Goal: Book appointment/travel/reservation

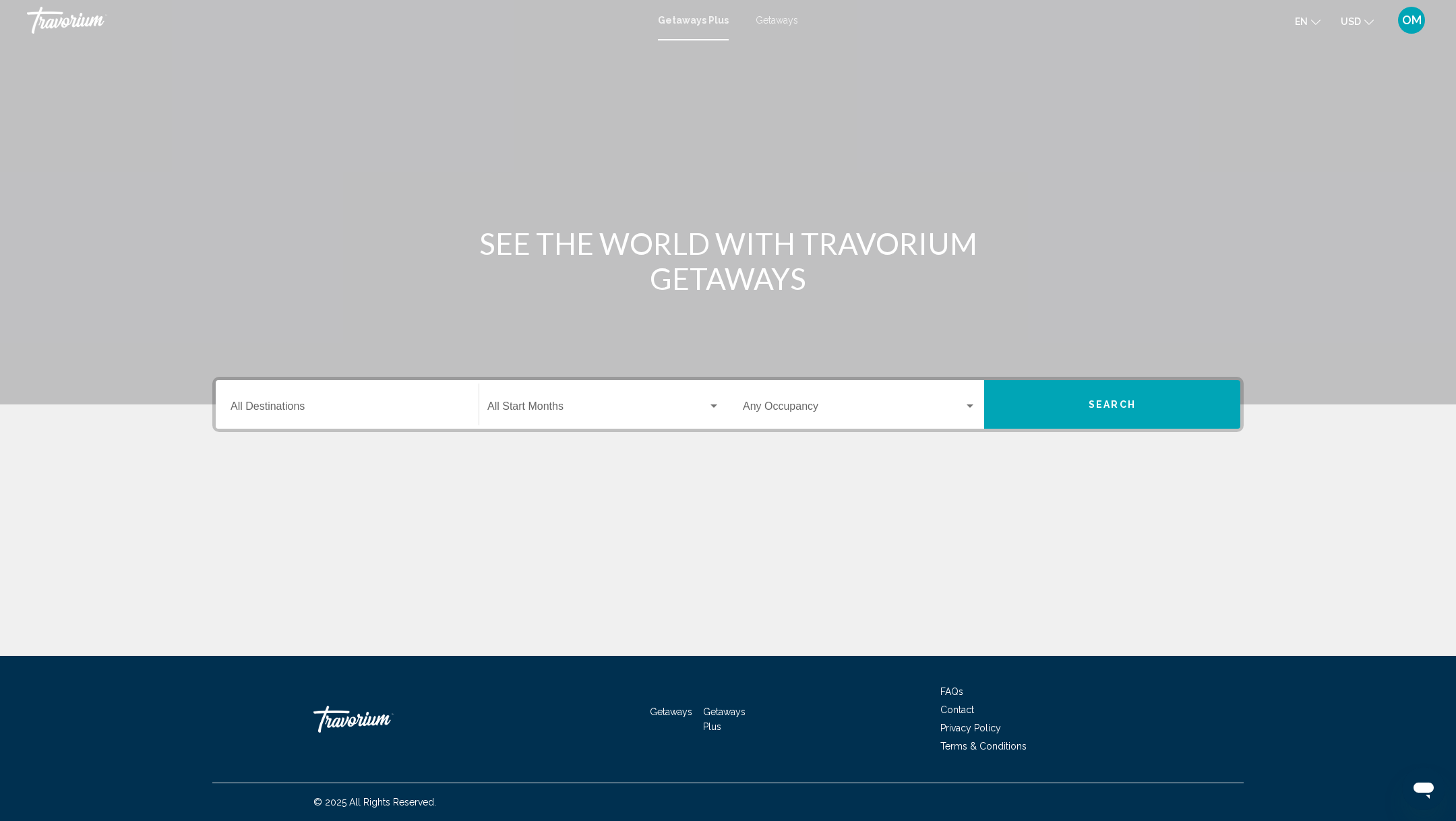
click at [266, 403] on input "Destination All Destinations" at bounding box center [347, 409] width 233 height 12
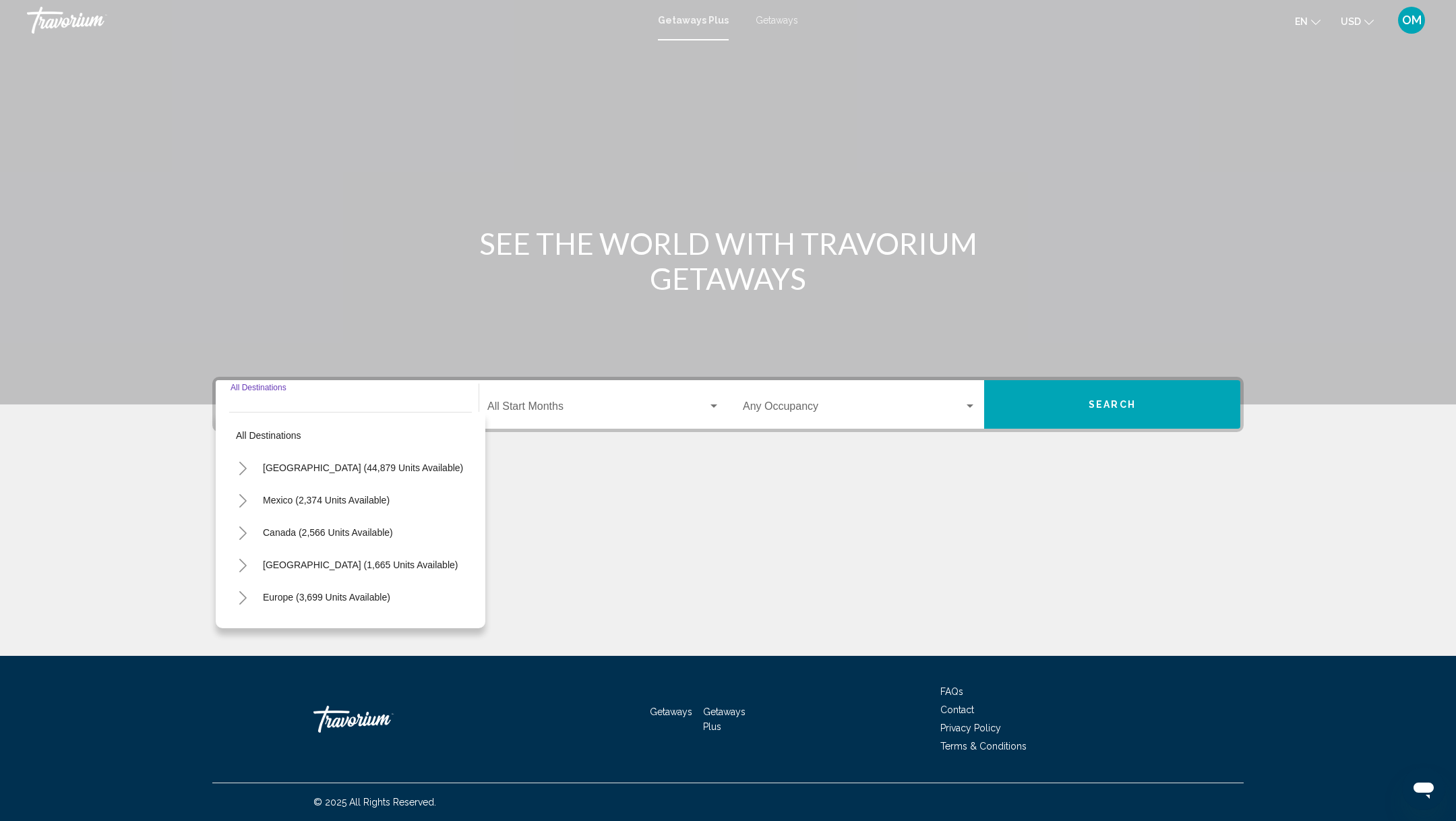
click at [771, 24] on span "Getaways" at bounding box center [777, 20] width 43 height 11
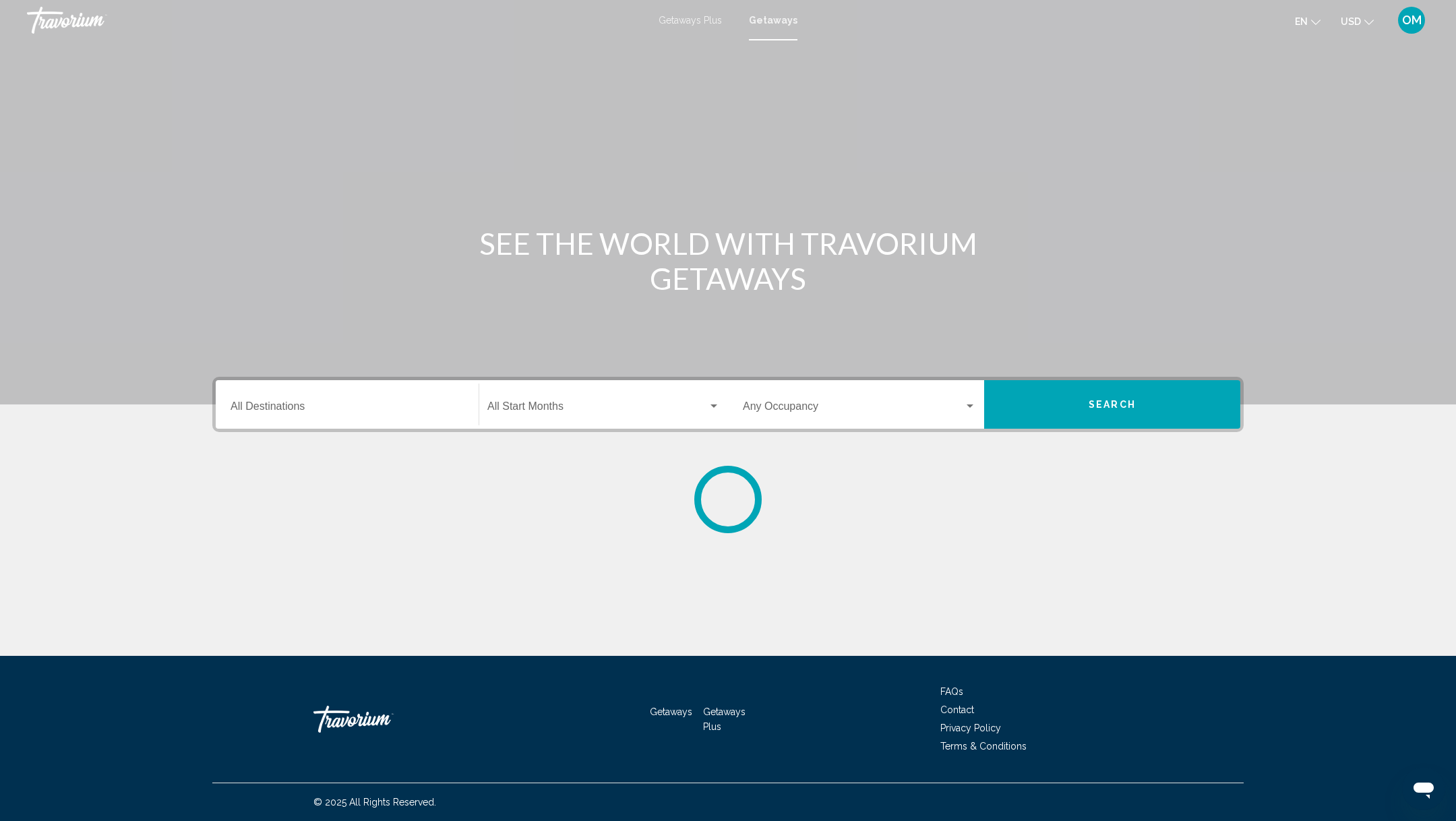
click at [313, 406] on input "Destination All Destinations" at bounding box center [347, 409] width 233 height 12
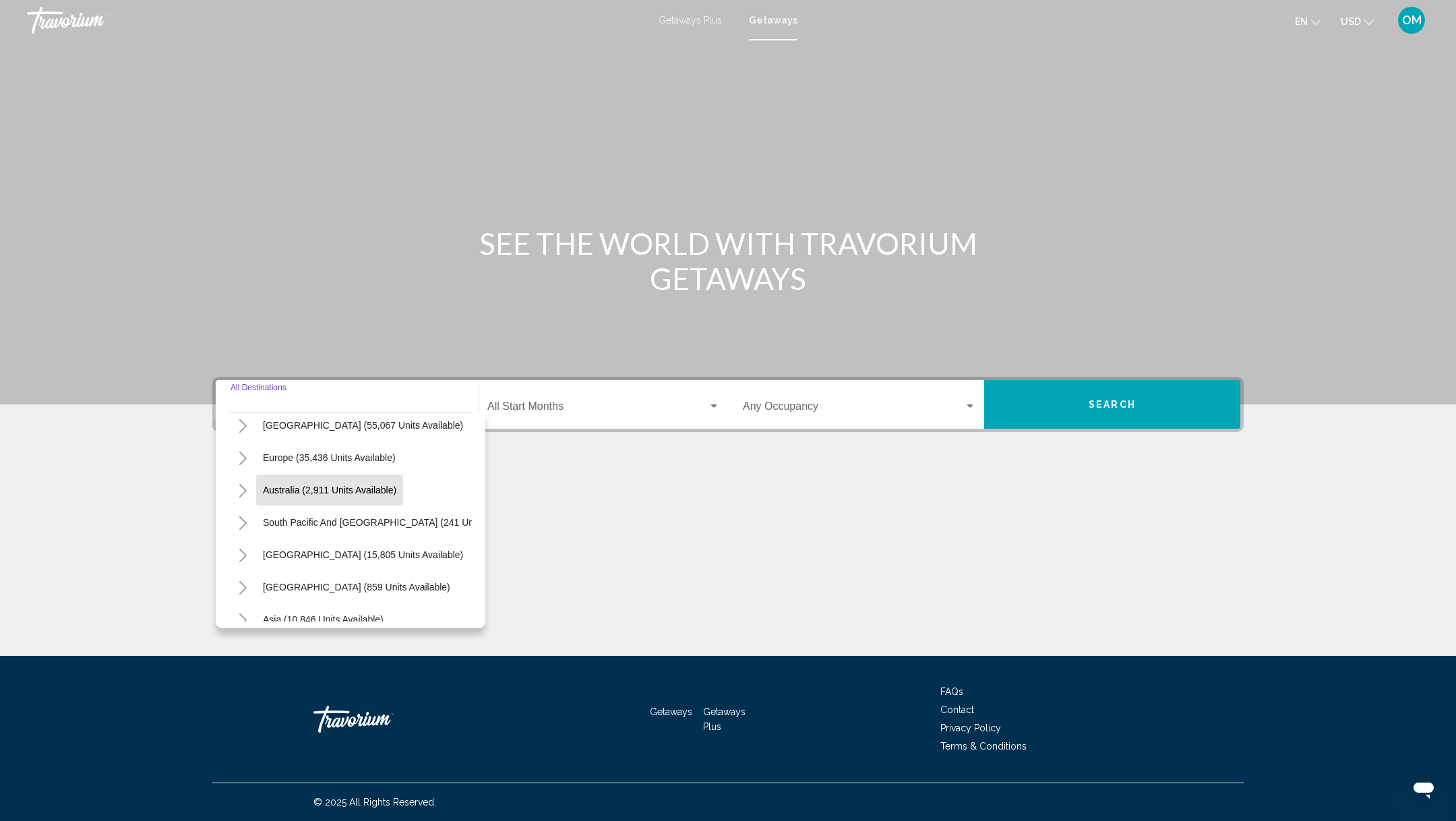
scroll to position [118, 0]
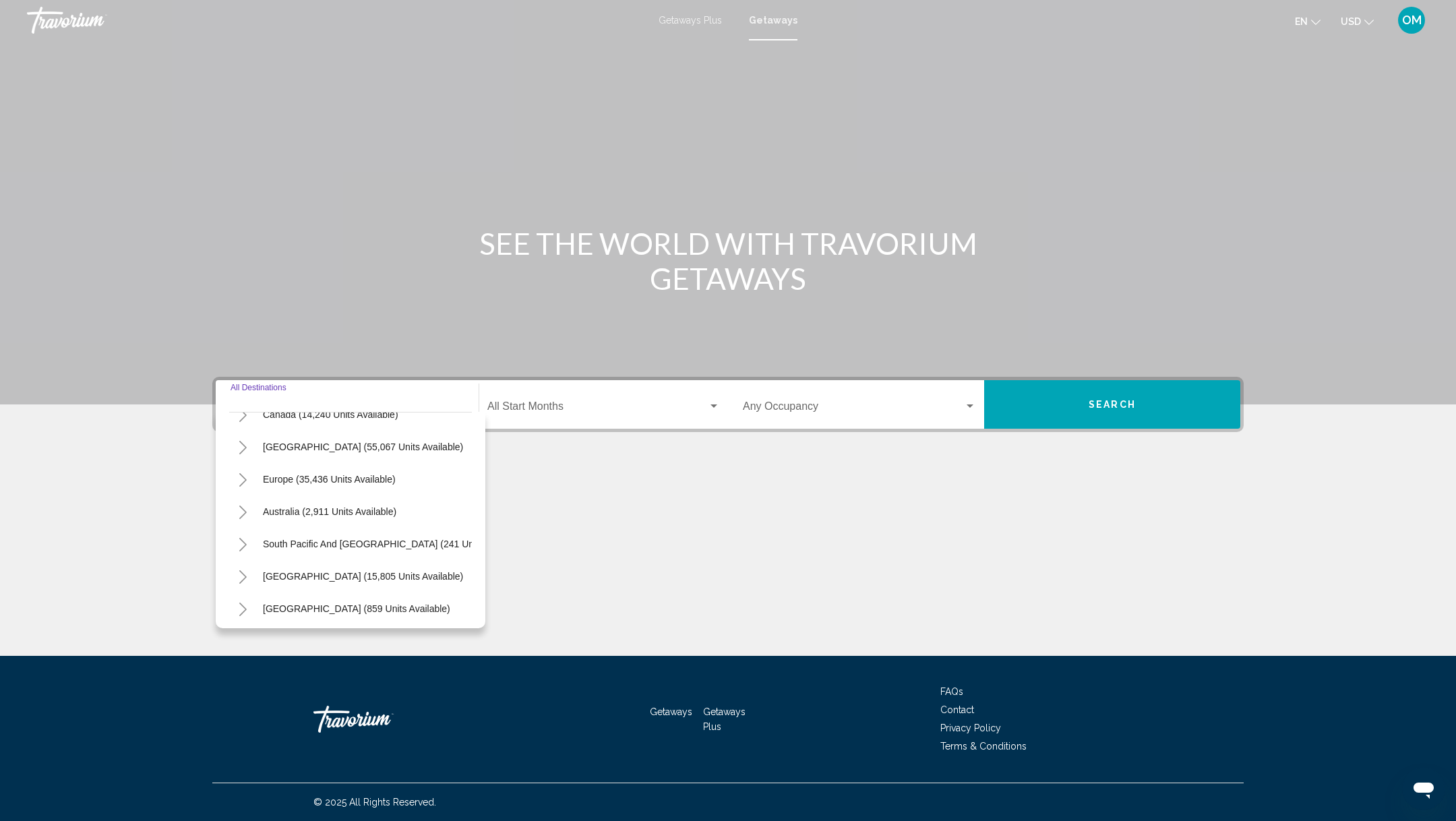
click at [242, 492] on div "Europe (35,436 units available)" at bounding box center [315, 479] width 173 height 31
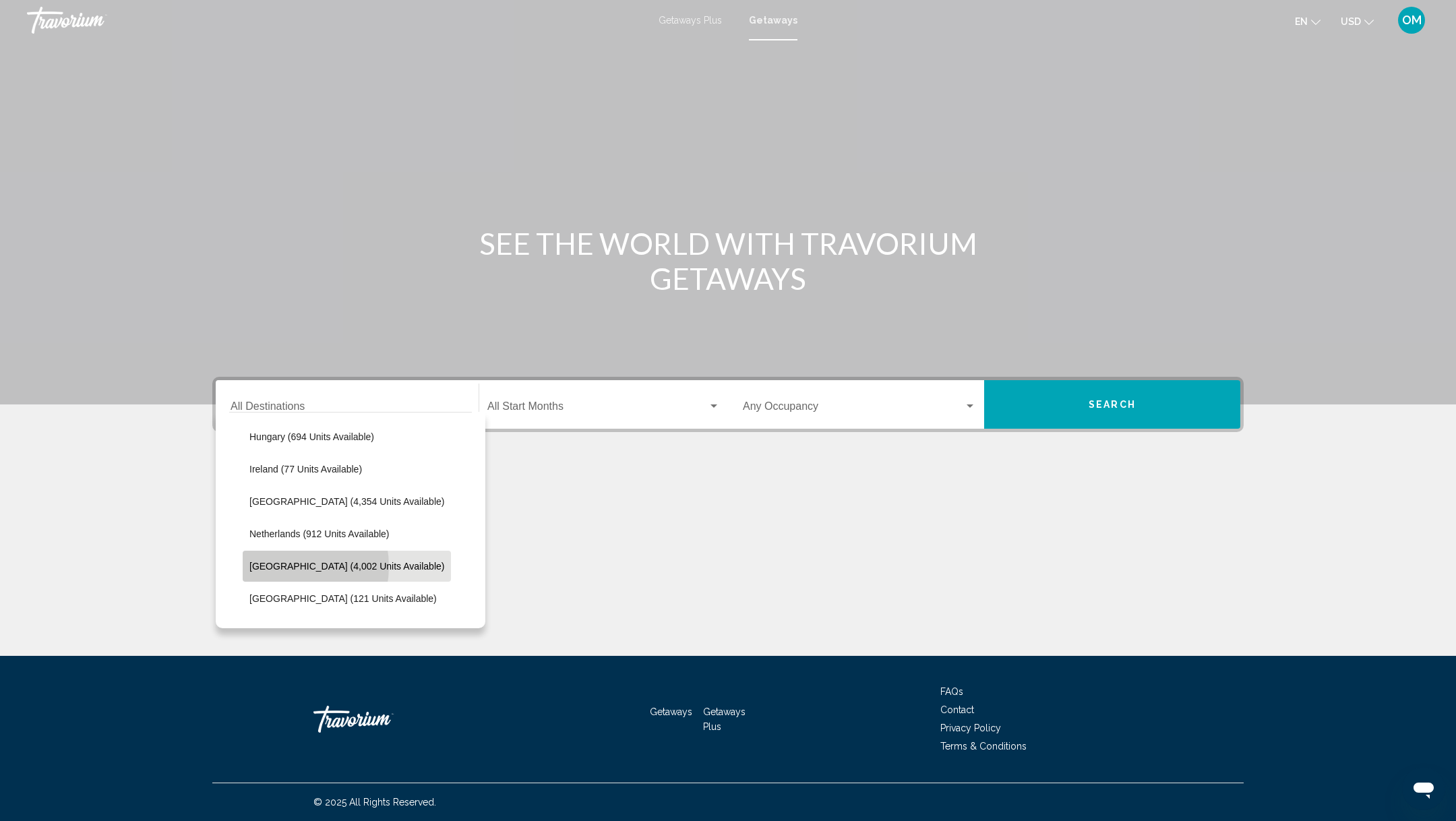
click at [279, 565] on span "[GEOGRAPHIC_DATA] (4,002 units available)" at bounding box center [347, 566] width 195 height 11
type input "**********"
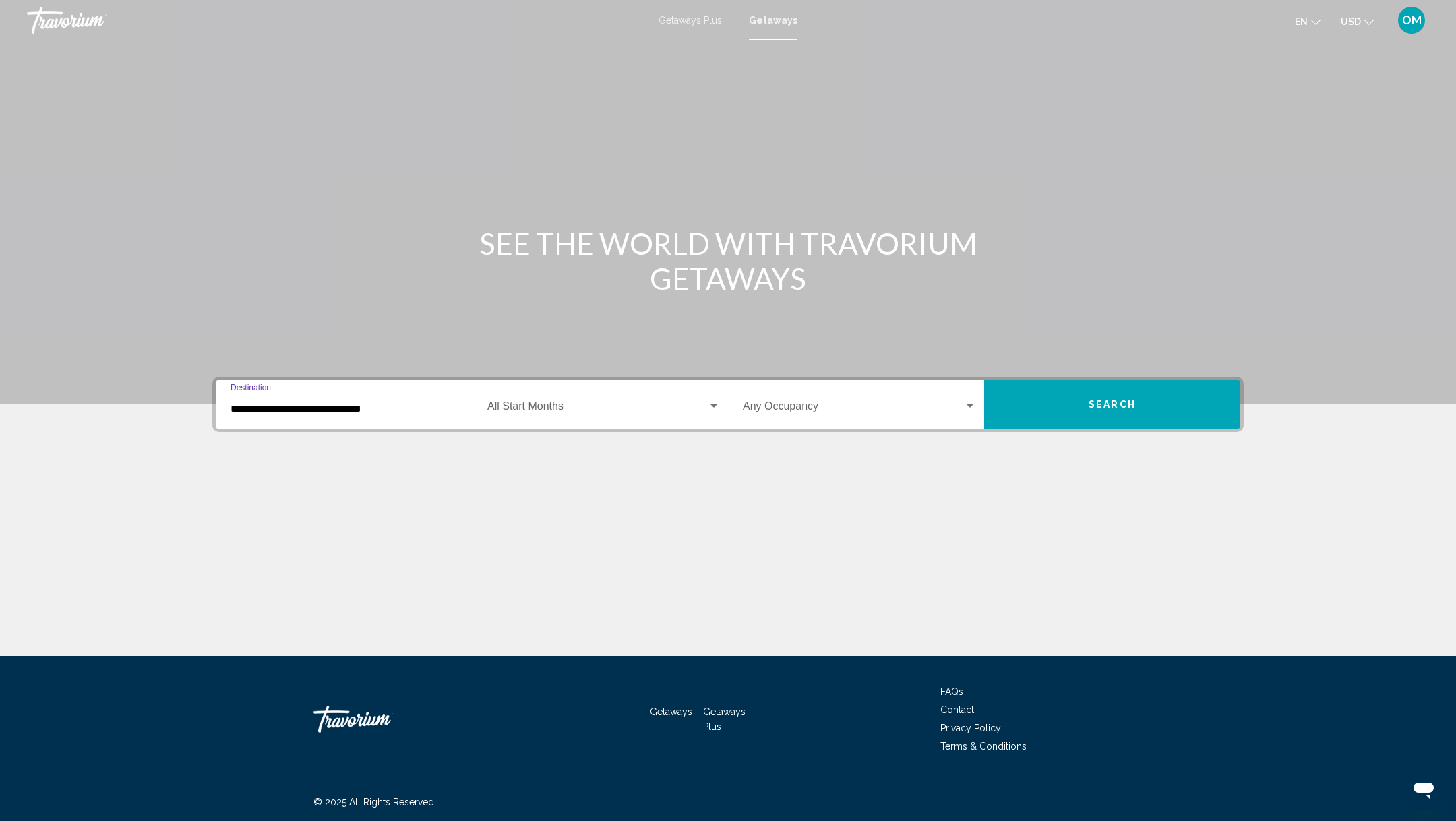
click at [536, 405] on span "Search widget" at bounding box center [597, 409] width 220 height 12
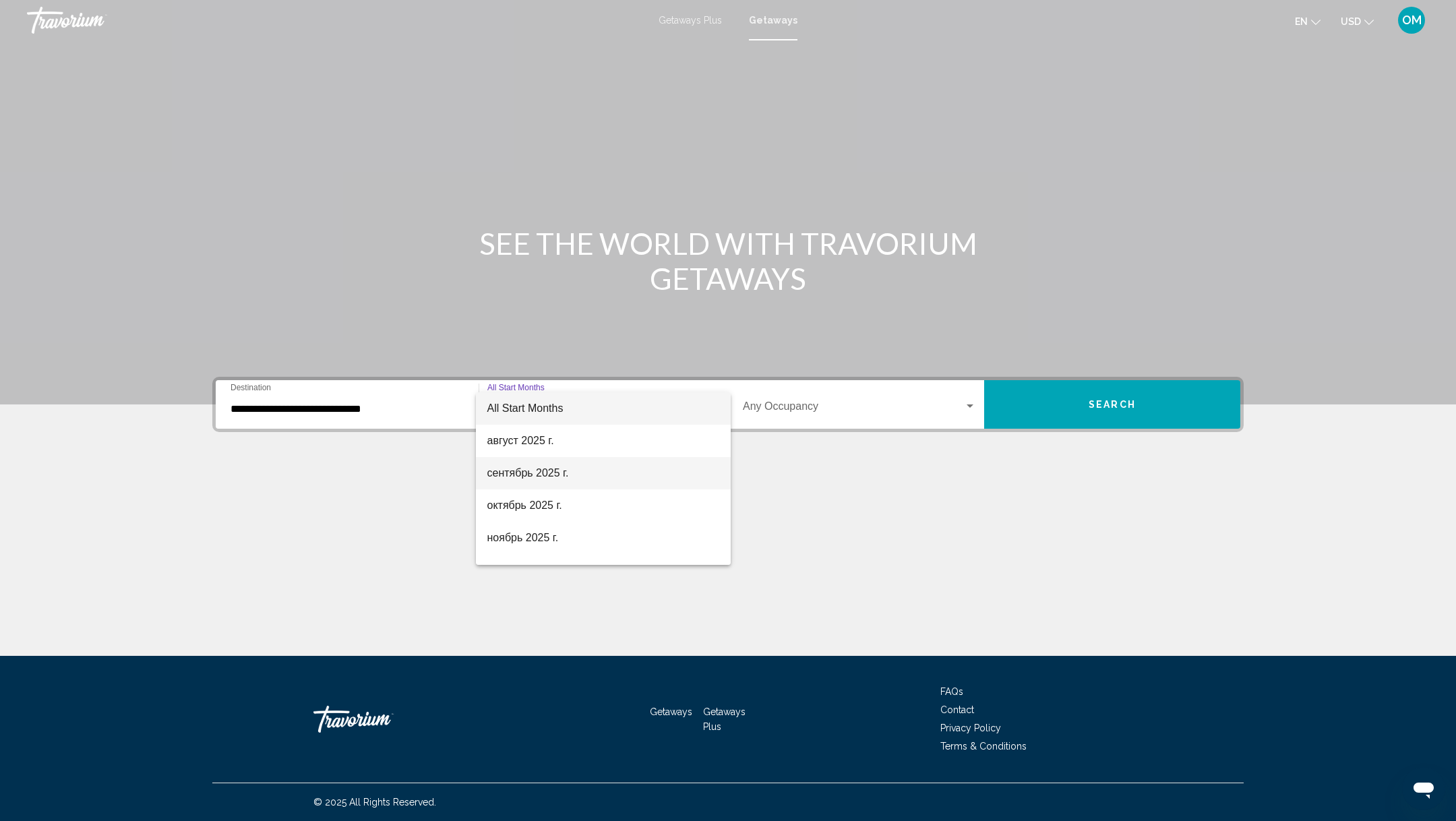
click at [569, 473] on span "сентябрь 2025 г." at bounding box center [603, 473] width 233 height 32
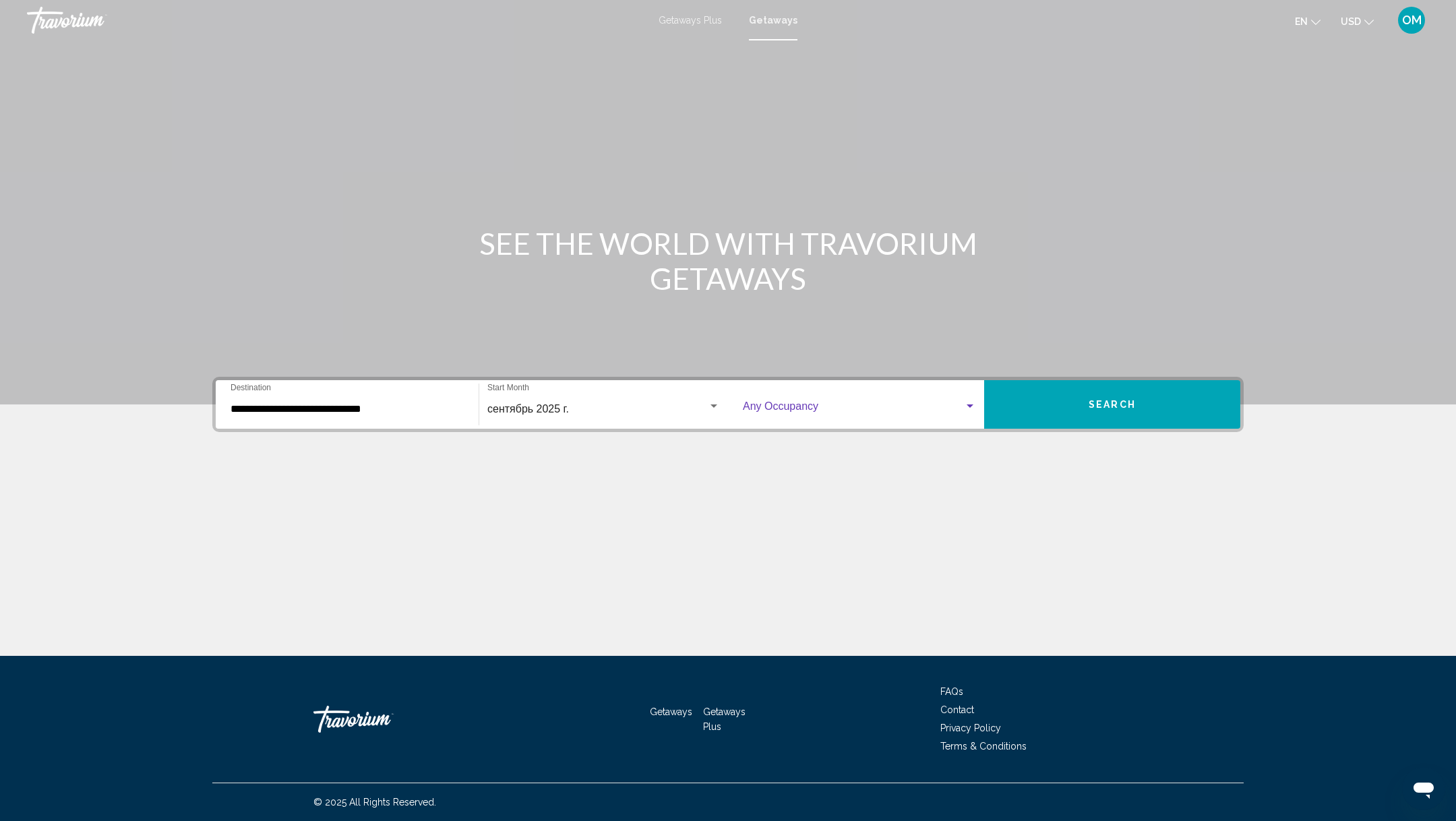
click at [798, 413] on span "Search widget" at bounding box center [854, 409] width 221 height 12
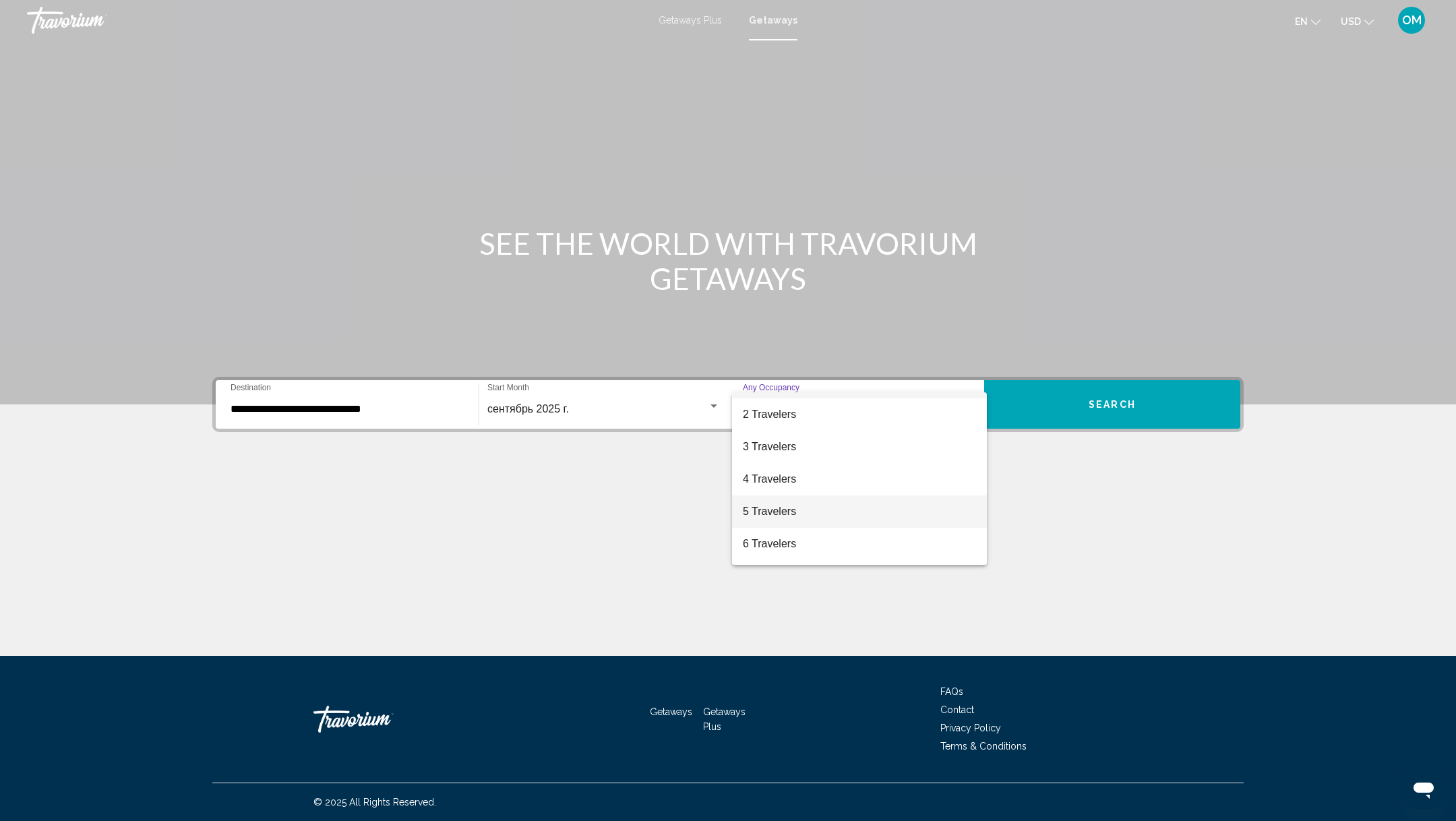
scroll to position [33, 0]
click at [793, 504] on span "5 Travelers" at bounding box center [860, 504] width 233 height 32
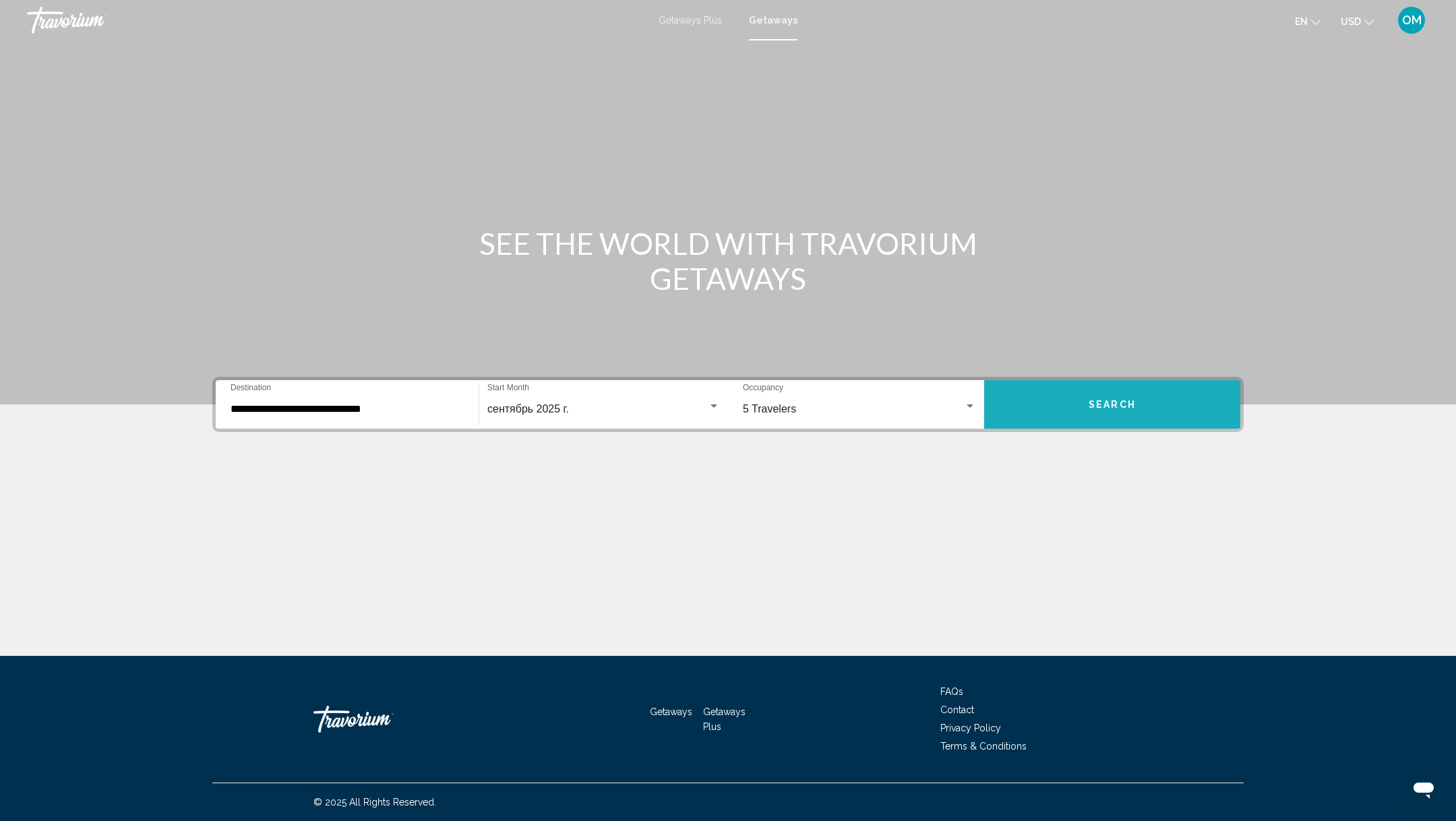
click at [1073, 411] on button "Search" at bounding box center [1112, 404] width 256 height 48
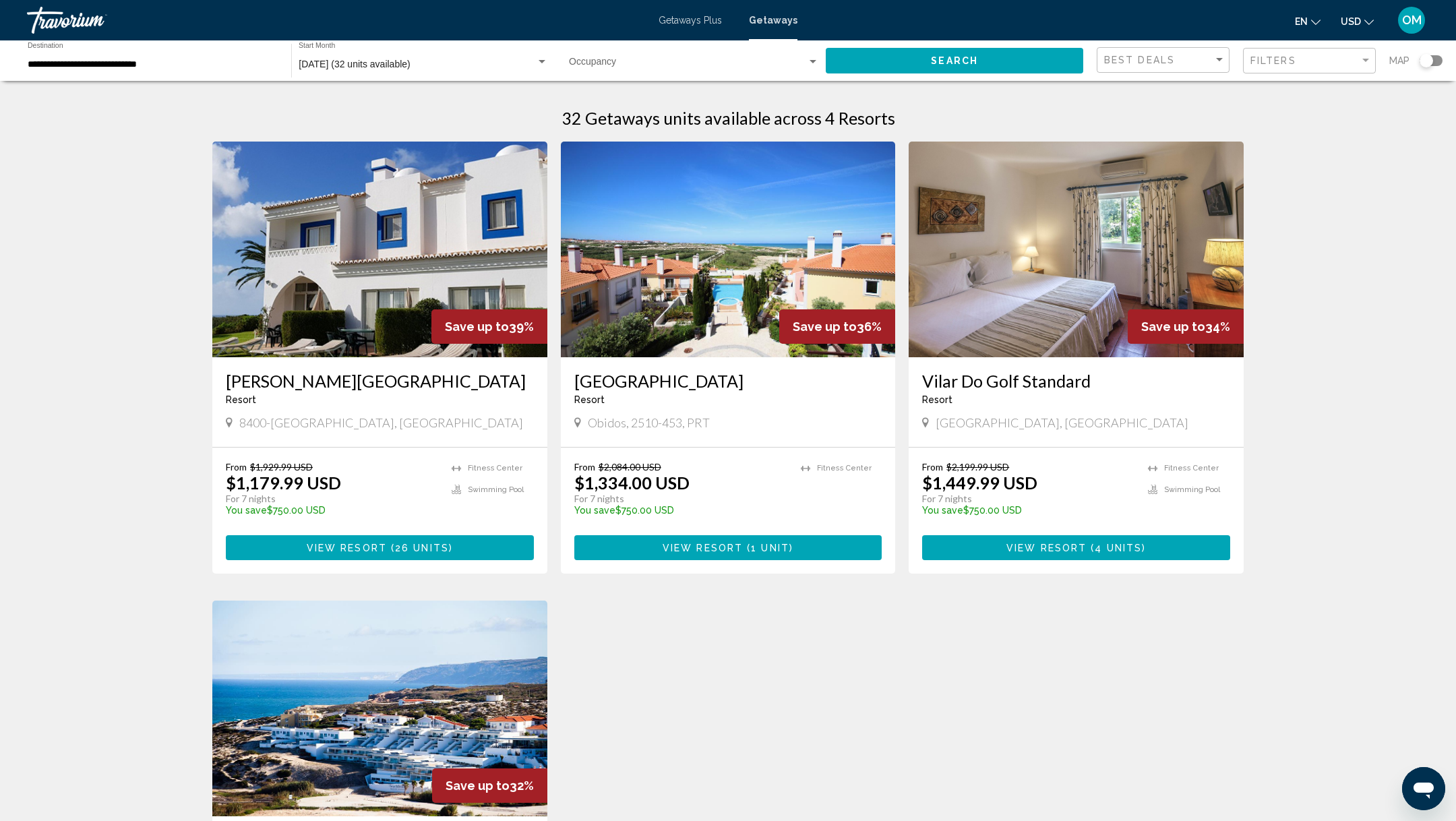
click at [617, 70] on div "Occupancy Any Occupancy" at bounding box center [694, 61] width 250 height 37
click at [624, 66] on span "Any Occupancy" at bounding box center [602, 65] width 66 height 11
click at [990, 63] on button "Search" at bounding box center [954, 60] width 257 height 25
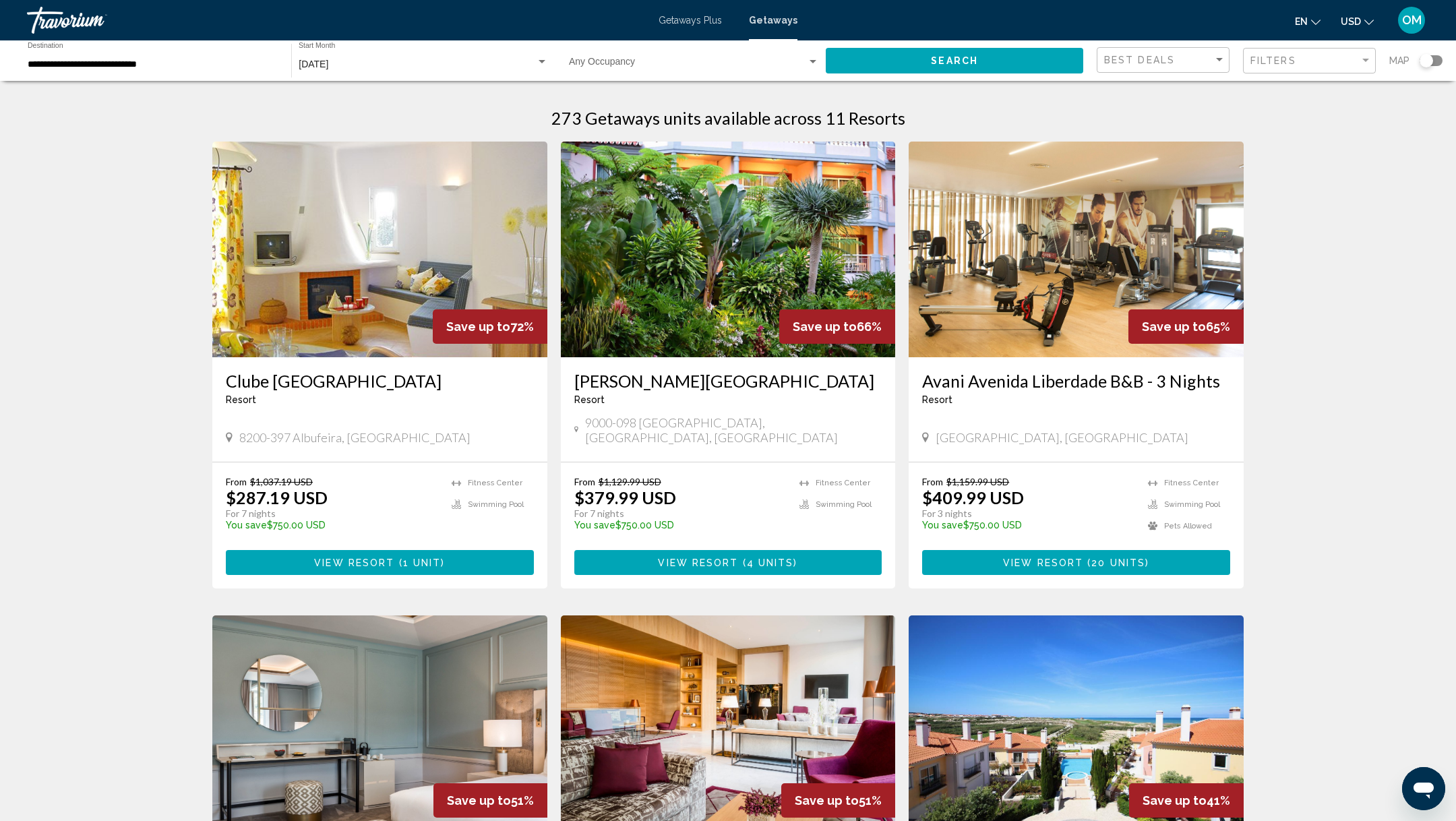
click at [341, 557] on span "View Resort" at bounding box center [354, 563] width 80 height 11
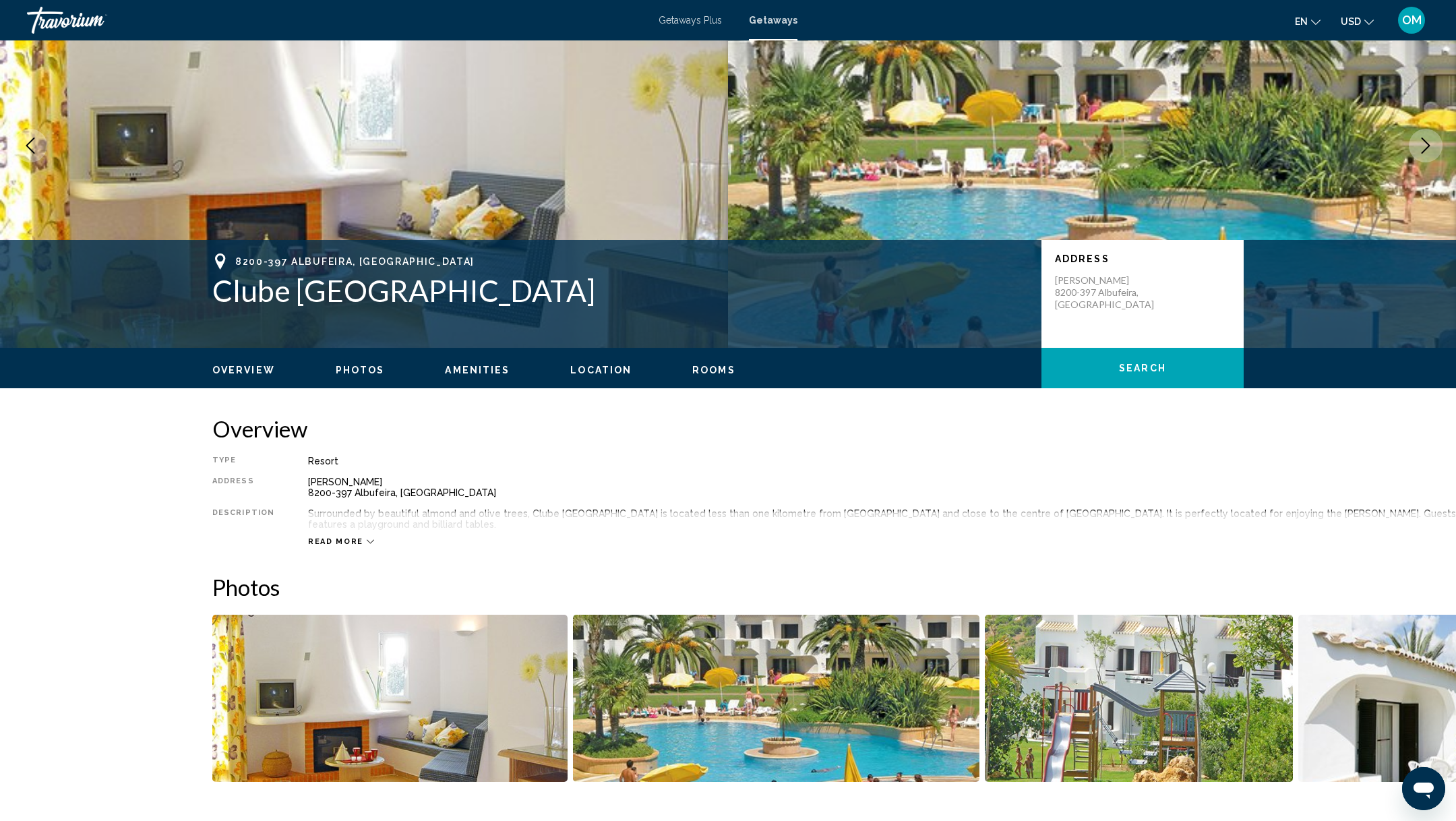
scroll to position [201, 0]
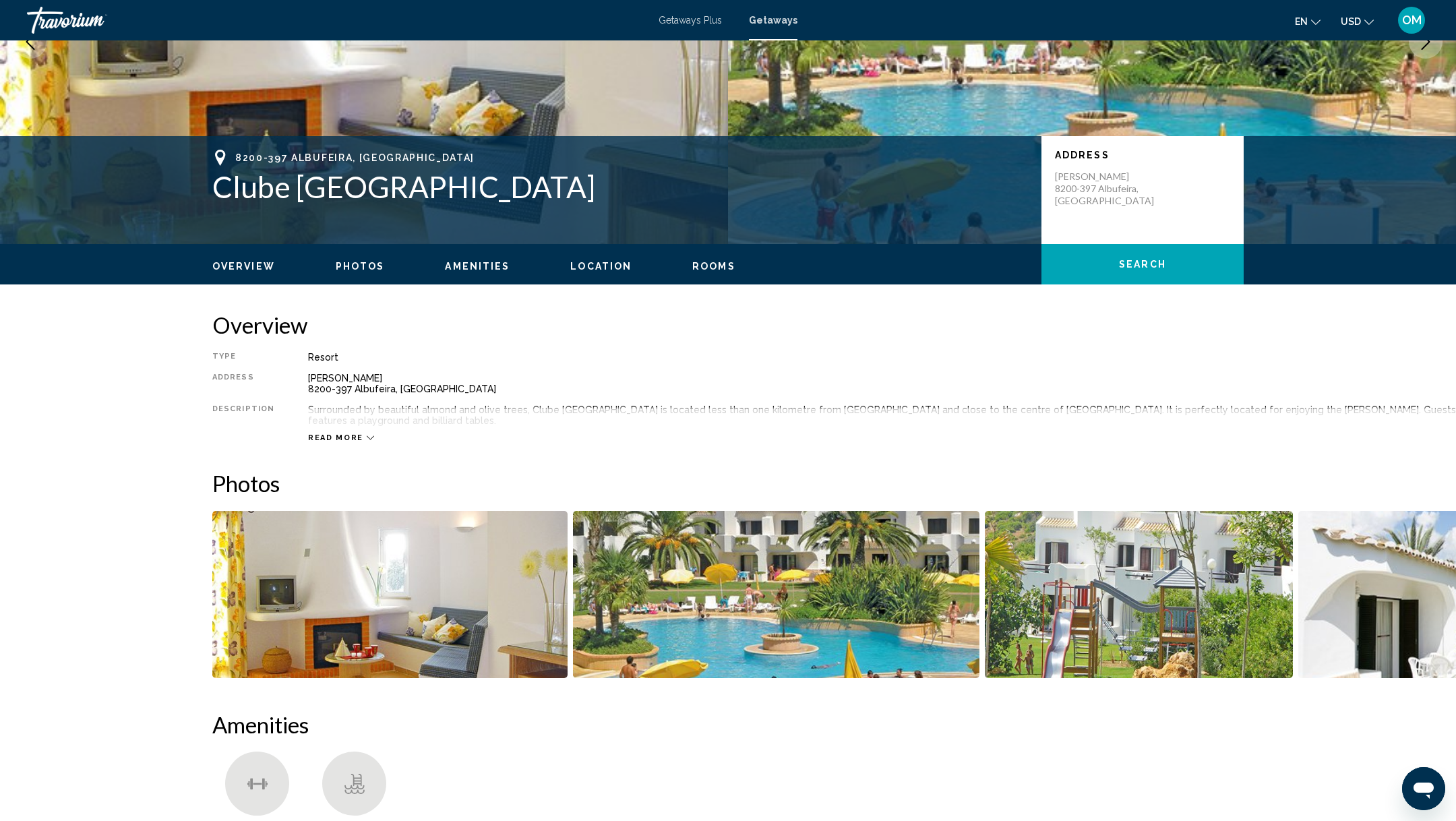
click at [354, 433] on span "Read more" at bounding box center [336, 437] width 55 height 9
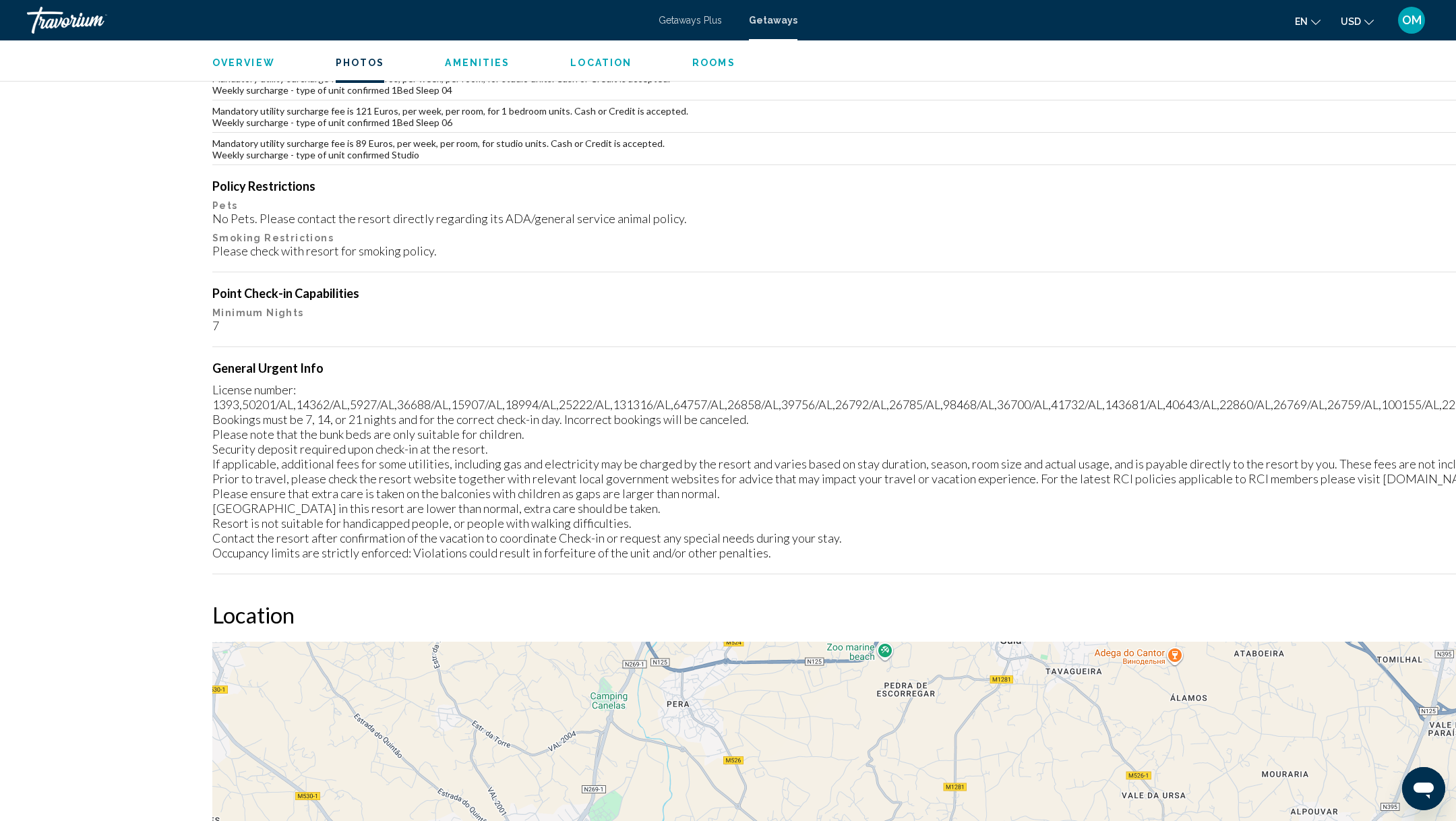
scroll to position [0, 0]
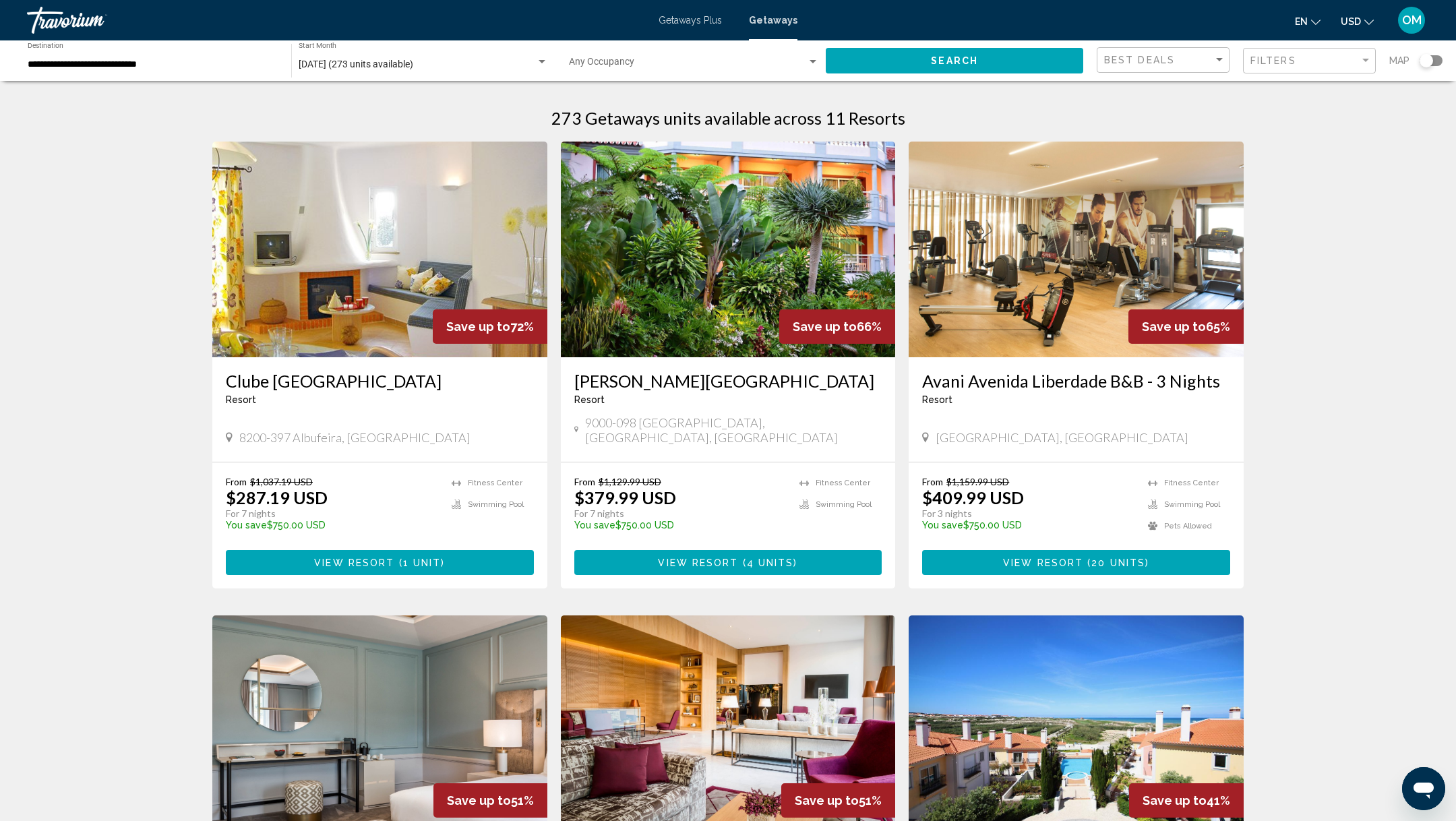
click at [788, 550] on button "View Resort ( 4 units )" at bounding box center [728, 562] width 308 height 25
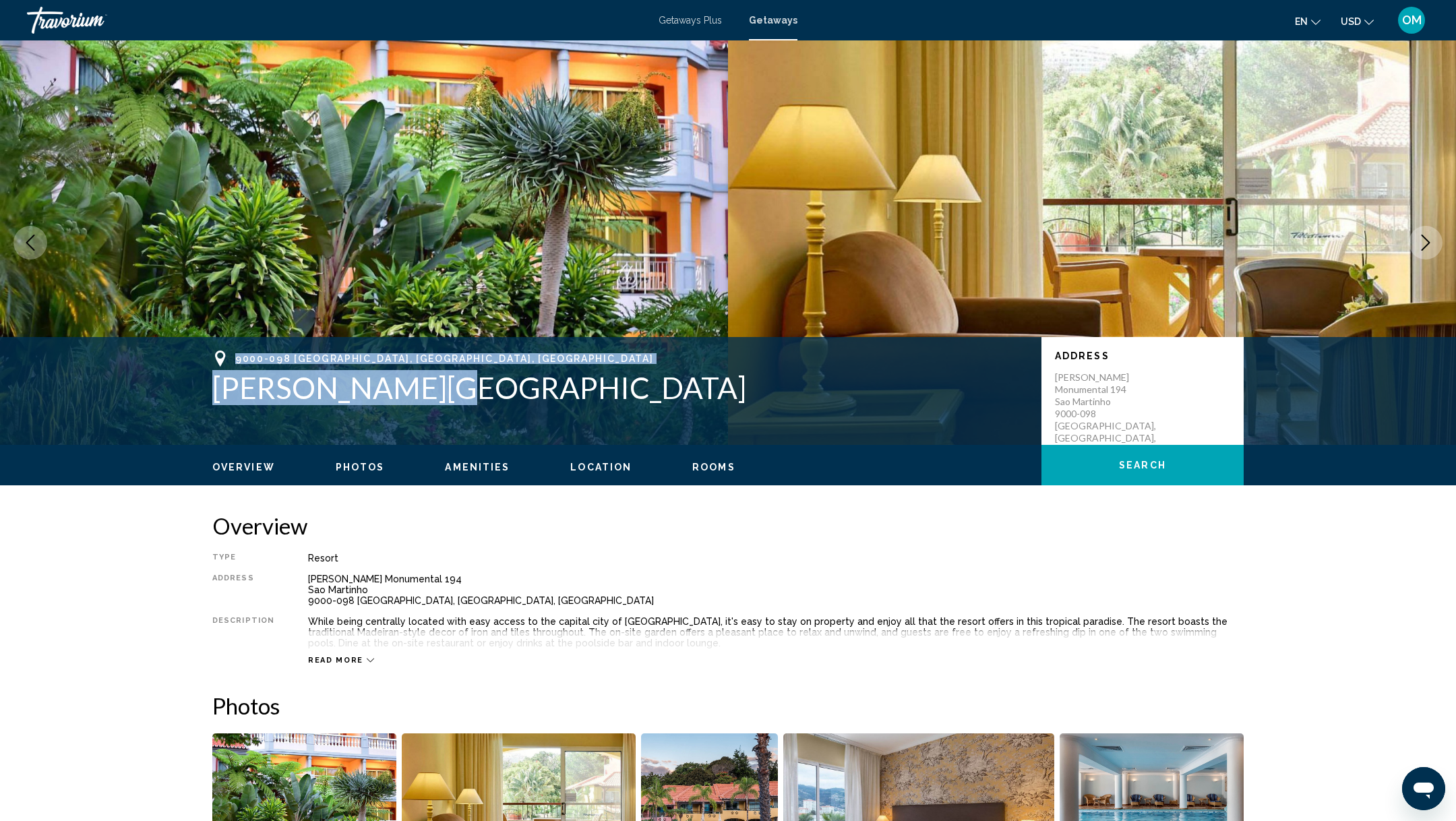
drag, startPoint x: 426, startPoint y: 395, endPoint x: 230, endPoint y: 364, distance: 198.4
click at [230, 364] on div "9000-098 [GEOGRAPHIC_DATA], [GEOGRAPHIC_DATA], [GEOGRAPHIC_DATA] [PERSON_NAME][…" at bounding box center [620, 377] width 816 height 55
copy div "9000-098 [GEOGRAPHIC_DATA], [GEOGRAPHIC_DATA], [GEOGRAPHIC_DATA] [PERSON_NAME][…"
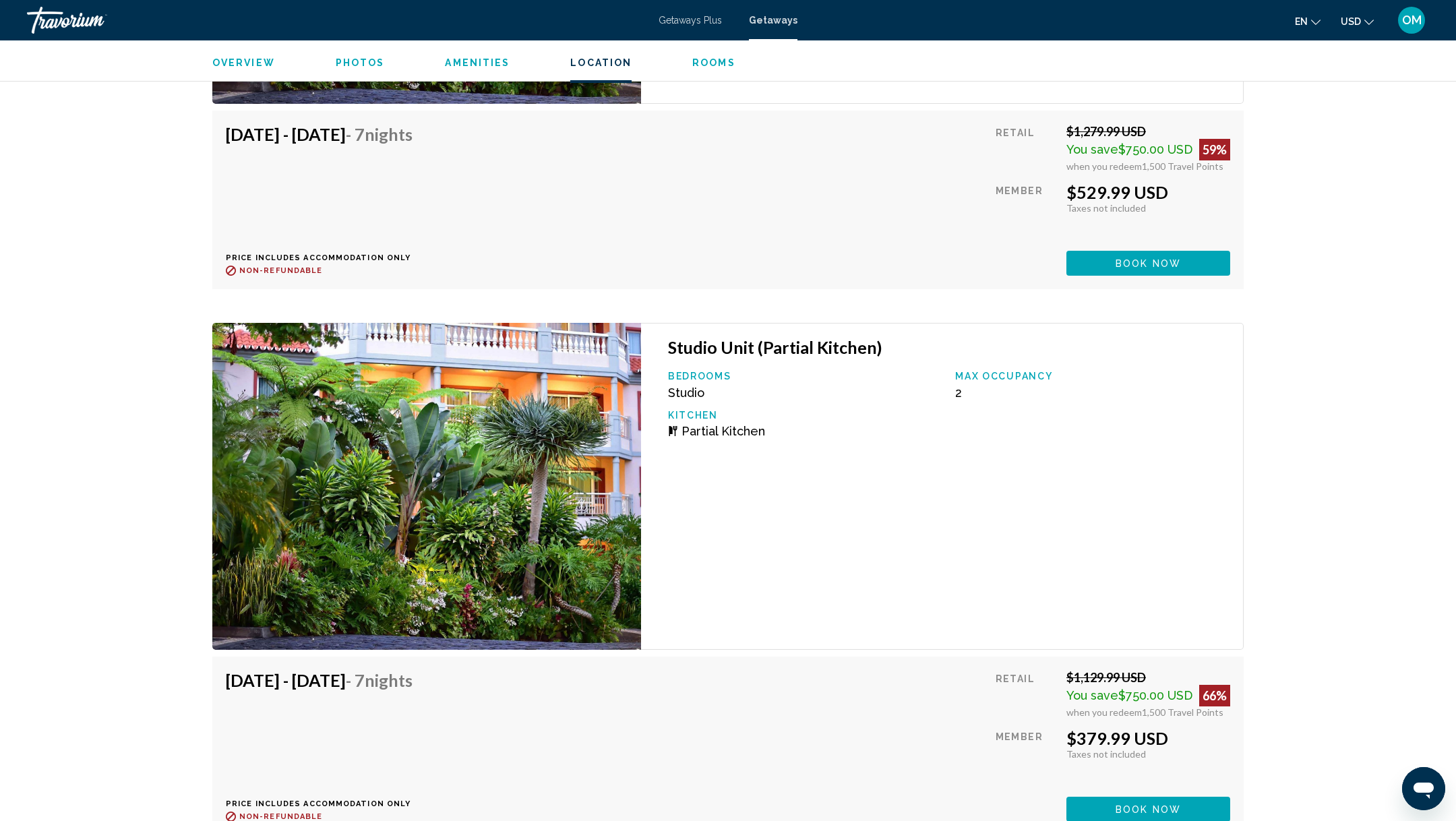
scroll to position [2920, 0]
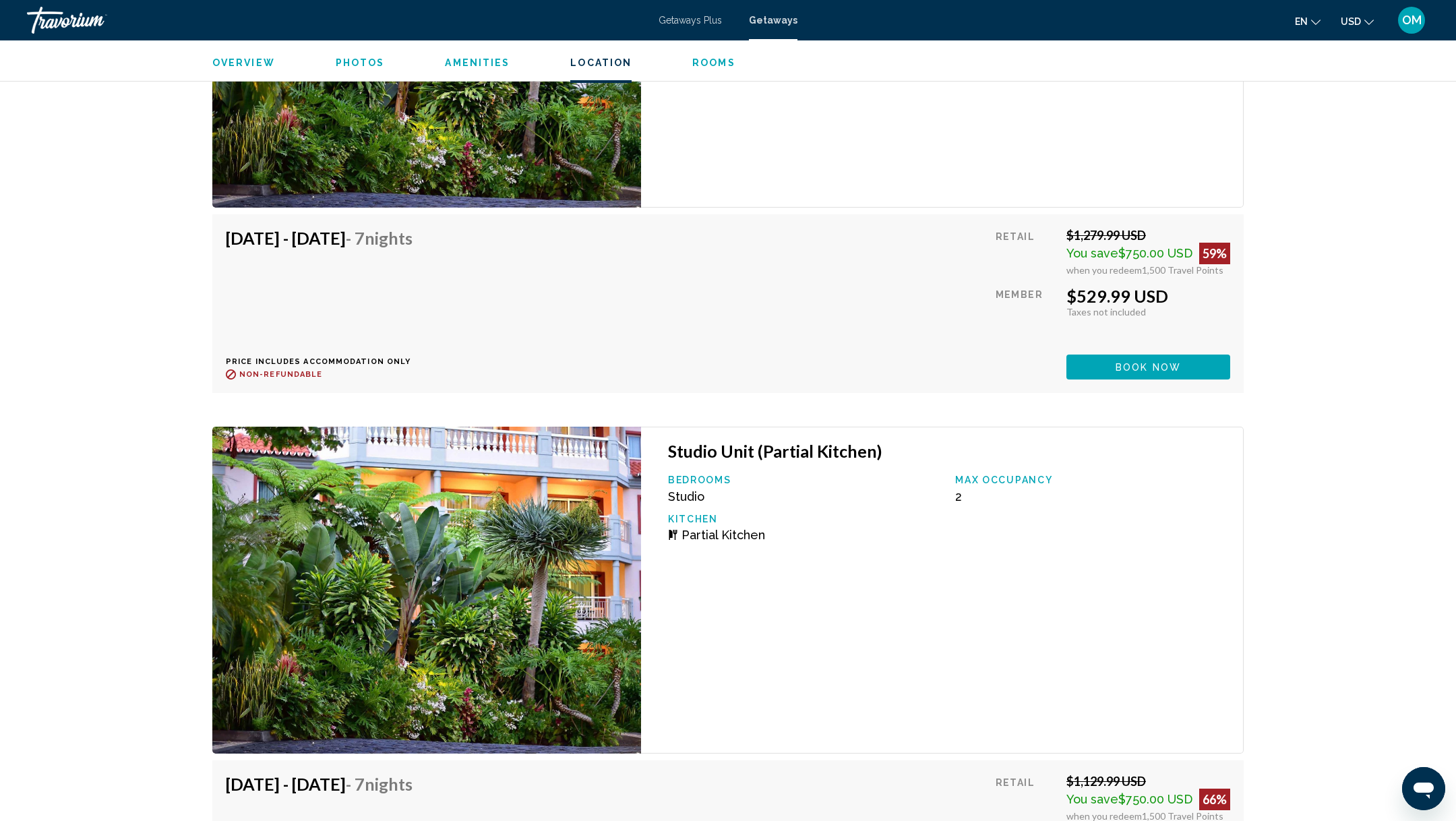
drag, startPoint x: 382, startPoint y: 235, endPoint x: 228, endPoint y: 230, distance: 154.1
click at [228, 230] on h4 "[DATE] - [DATE] - 7 Nights" at bounding box center [319, 237] width 187 height 20
copy h4 "[DATE] - [DATE]"
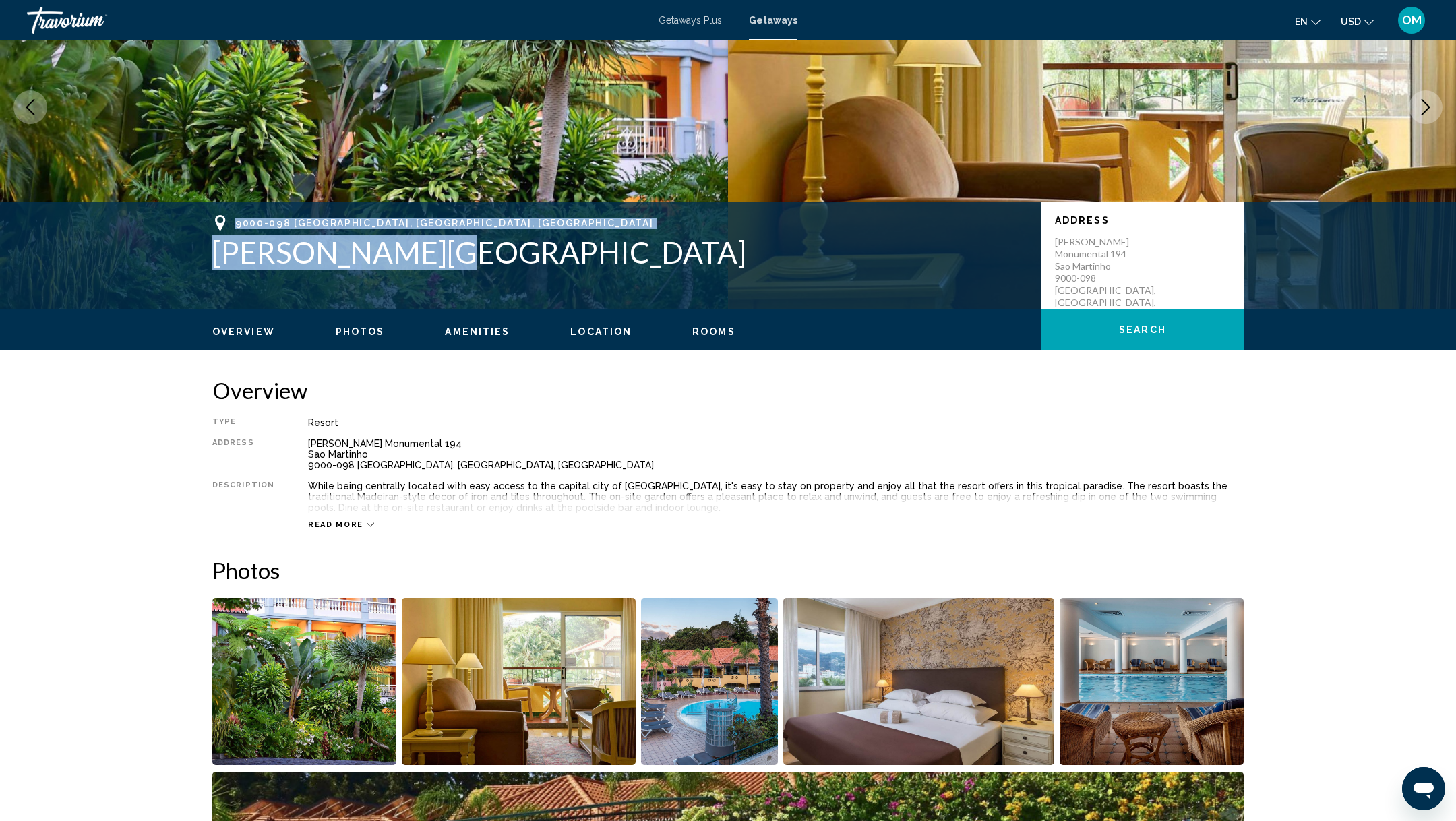
scroll to position [0, 0]
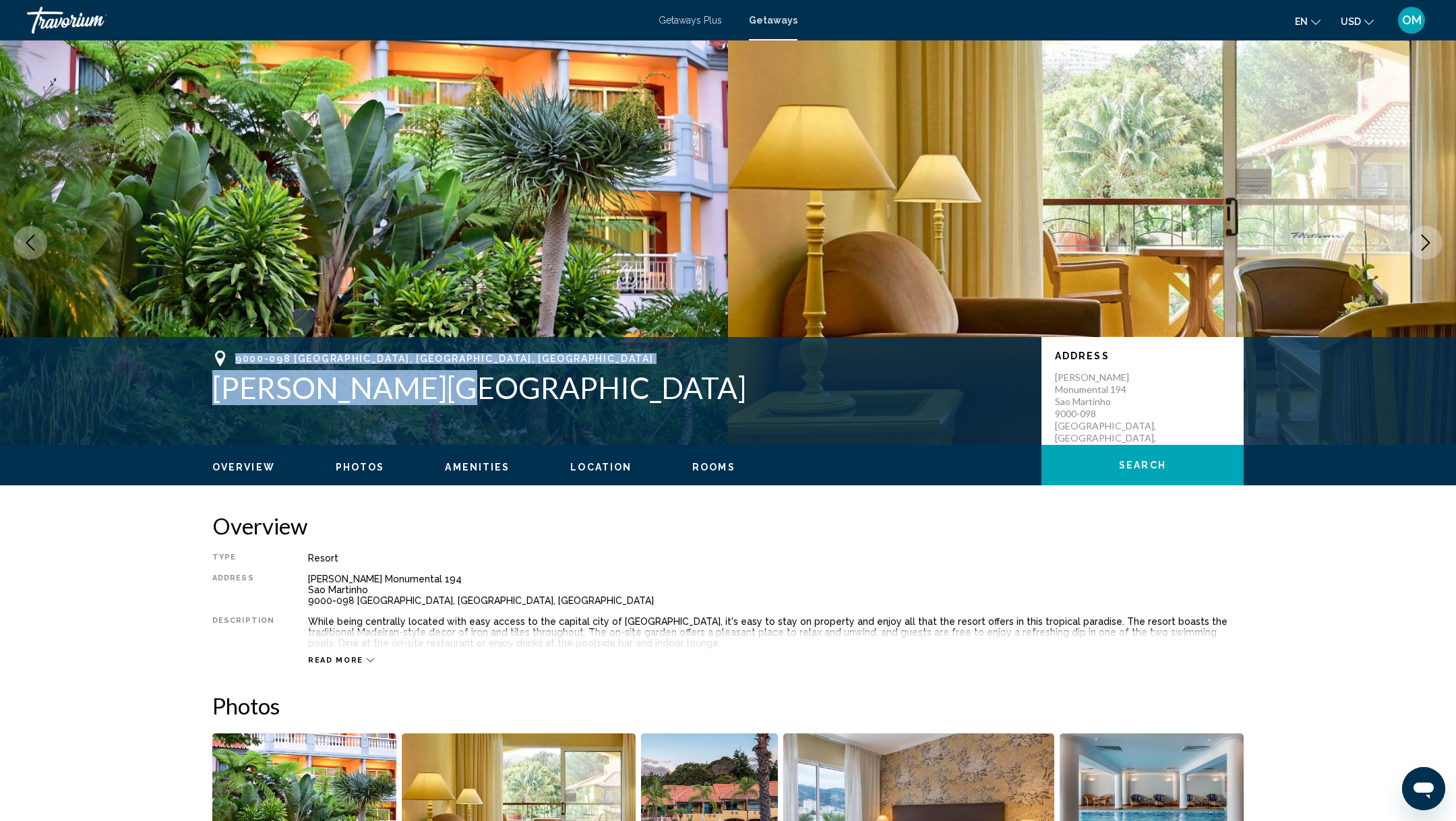
drag, startPoint x: 405, startPoint y: 395, endPoint x: 235, endPoint y: 361, distance: 173.4
click at [235, 361] on div "9000-098 [GEOGRAPHIC_DATA], [GEOGRAPHIC_DATA], [GEOGRAPHIC_DATA] [PERSON_NAME][…" at bounding box center [620, 377] width 816 height 55
copy div "9000-098 [GEOGRAPHIC_DATA], [GEOGRAPHIC_DATA], [GEOGRAPHIC_DATA] [PERSON_NAME][…"
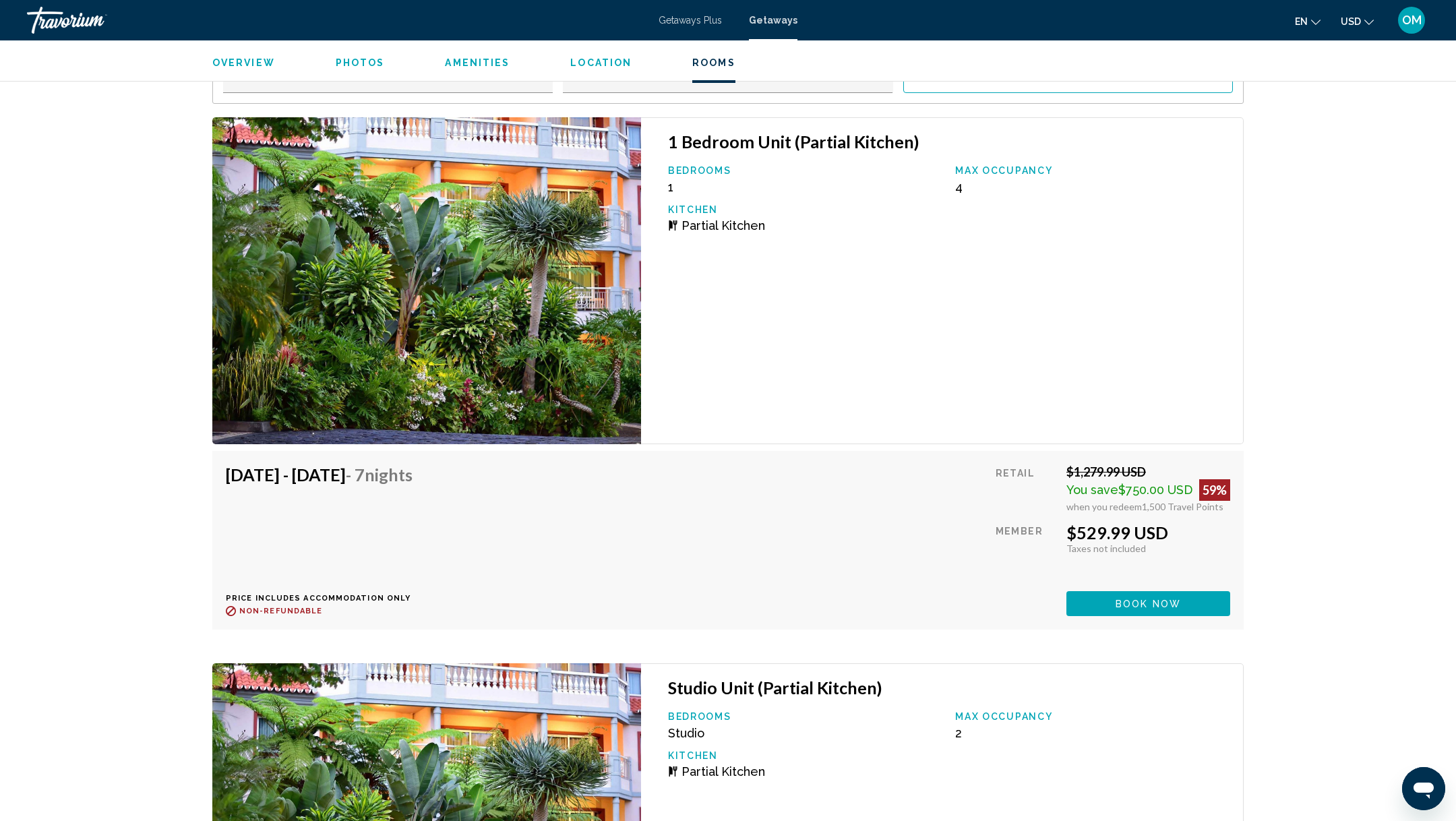
scroll to position [2602, 0]
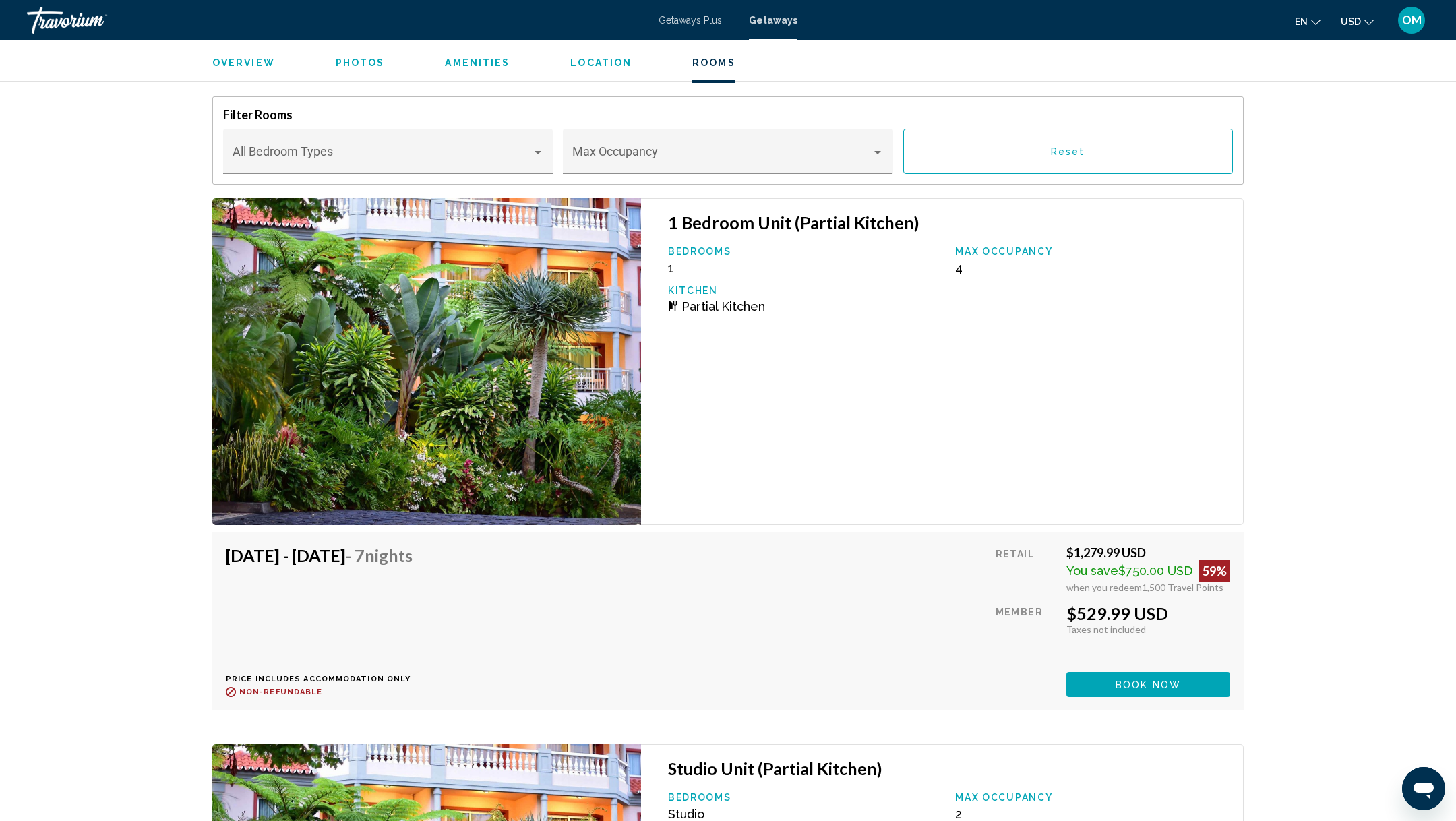
click at [1152, 673] on button "Book now" at bounding box center [1148, 684] width 164 height 25
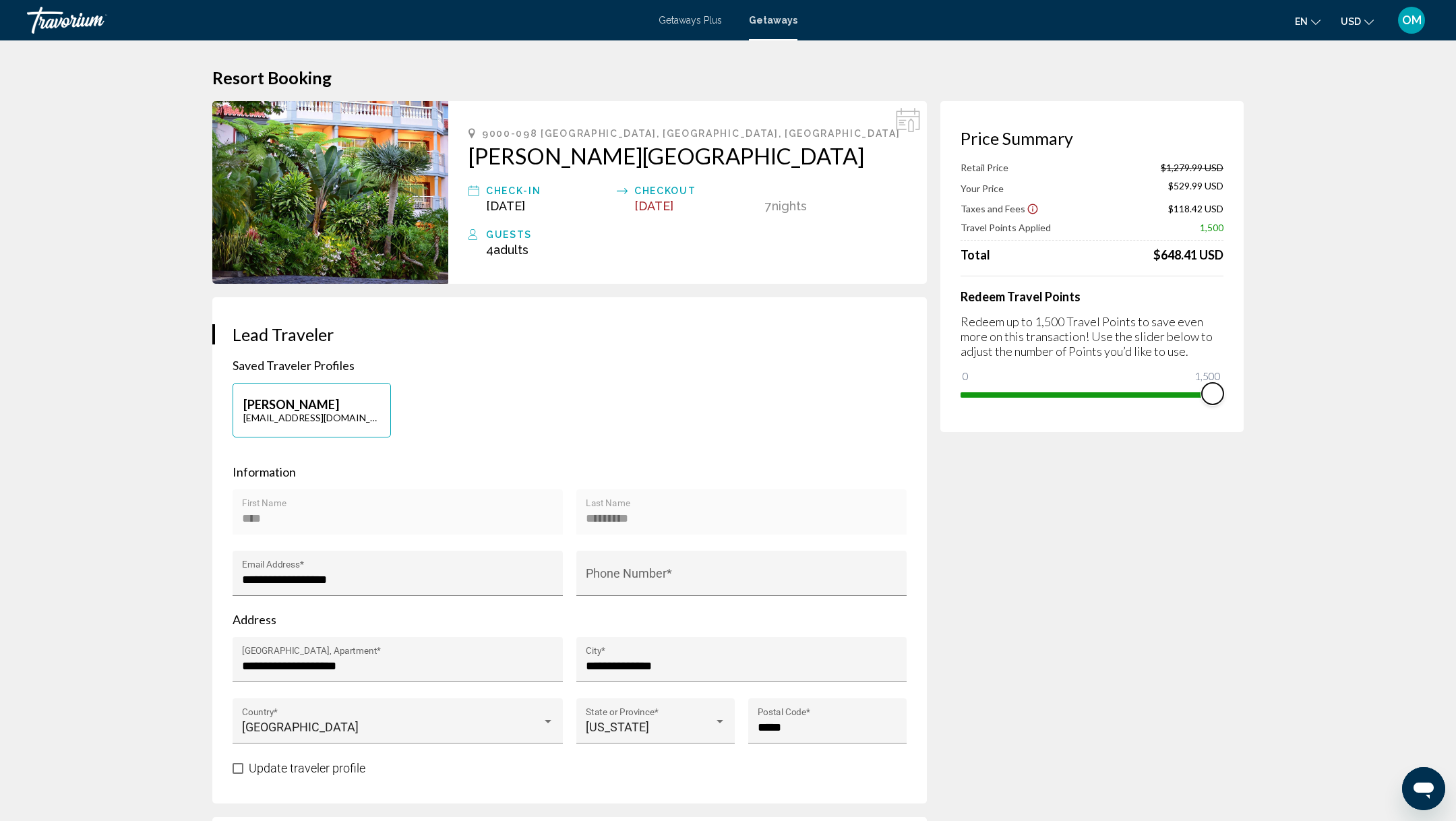
drag, startPoint x: 1218, startPoint y: 388, endPoint x: 1244, endPoint y: 386, distance: 26.1
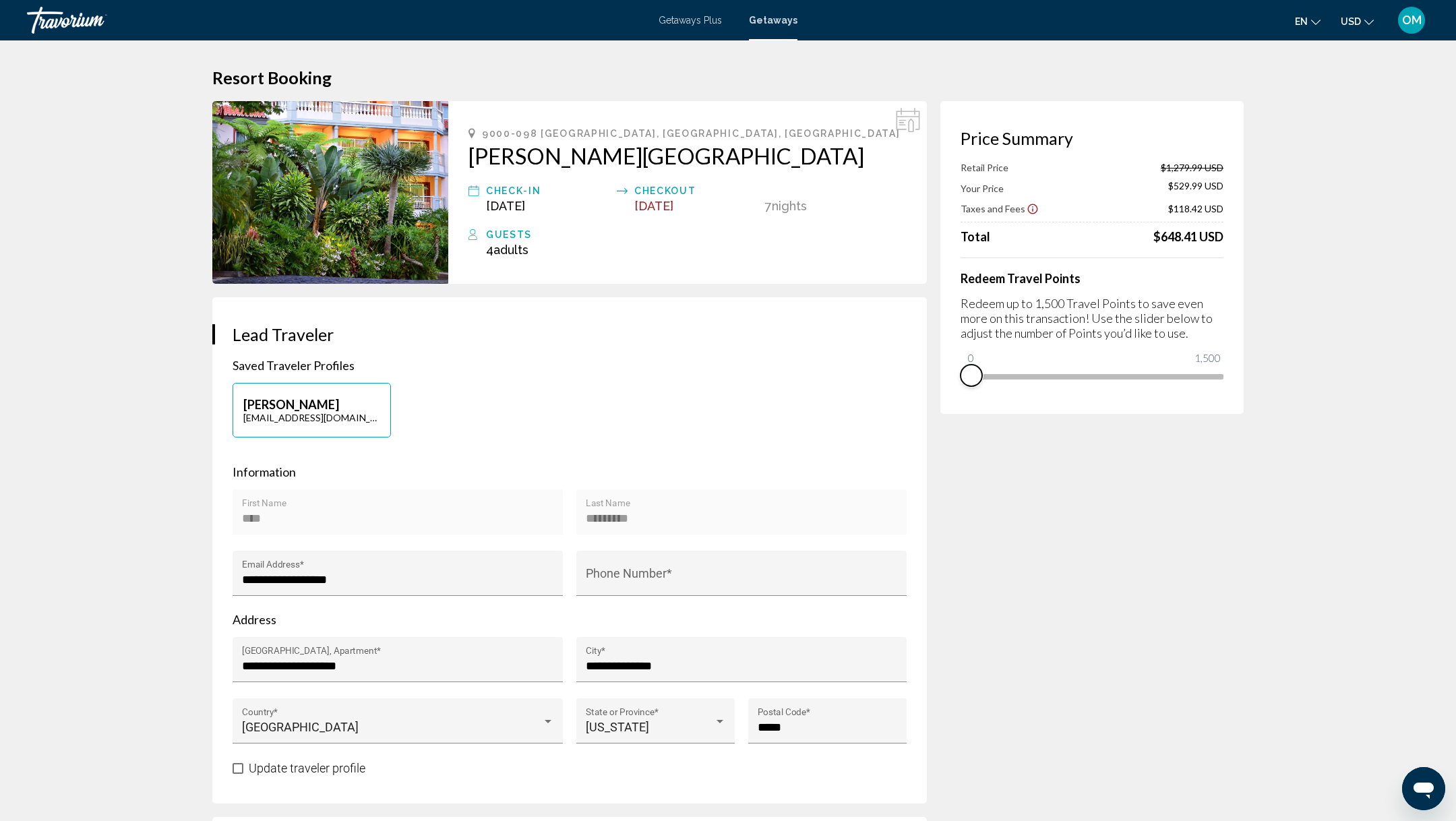
drag, startPoint x: 1211, startPoint y: 393, endPoint x: 906, endPoint y: 391, distance: 305.0
drag, startPoint x: 972, startPoint y: 356, endPoint x: 1263, endPoint y: 348, distance: 291.1
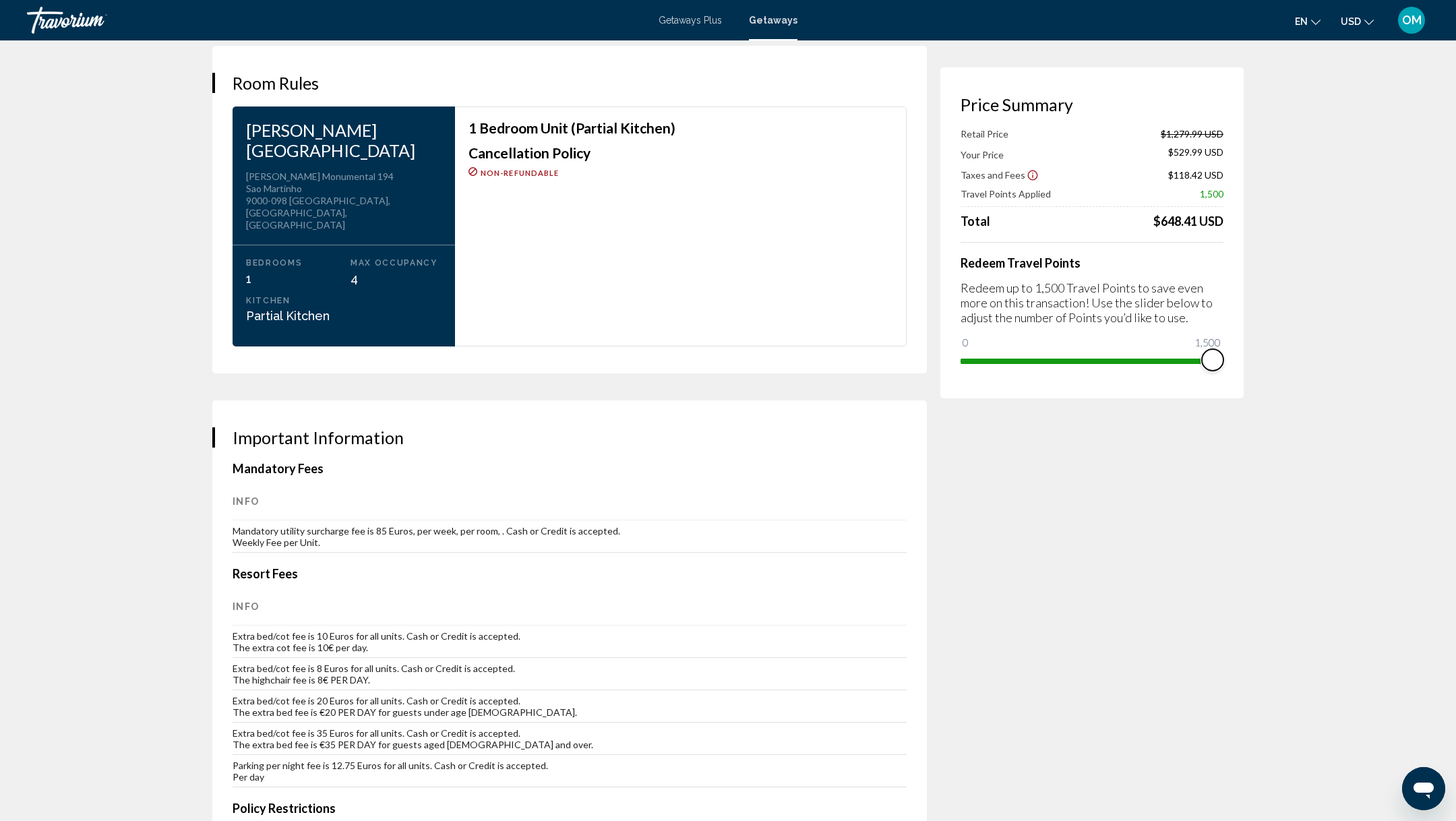
scroll to position [1685, 0]
